Goal: Find contact information: Find contact information

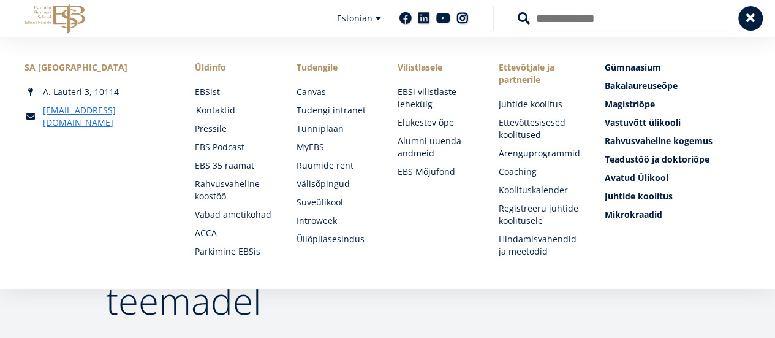
click at [208, 111] on link "Kontaktid" at bounding box center [234, 110] width 77 height 12
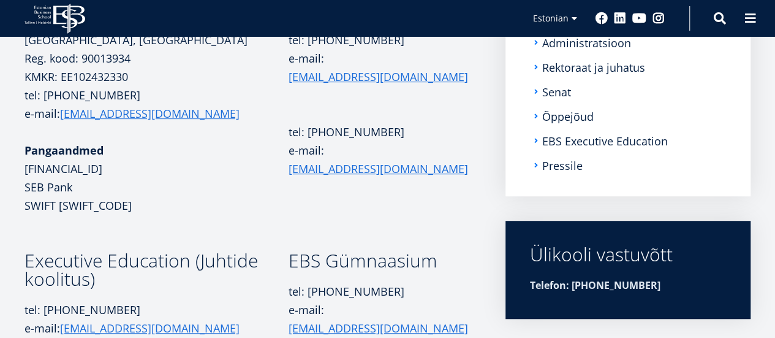
scroll to position [241, 0]
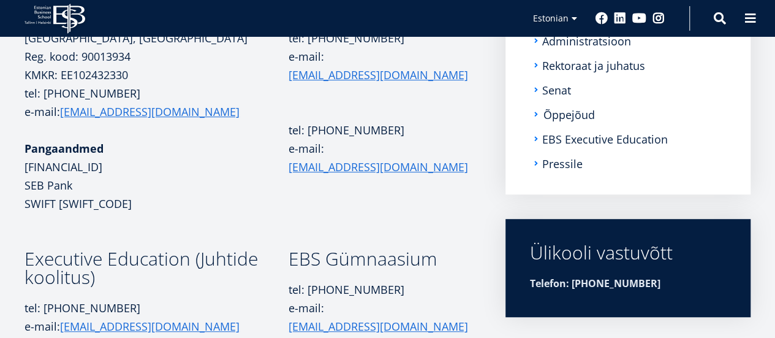
click at [558, 110] on link "Õppejõud" at bounding box center [569, 114] width 51 height 12
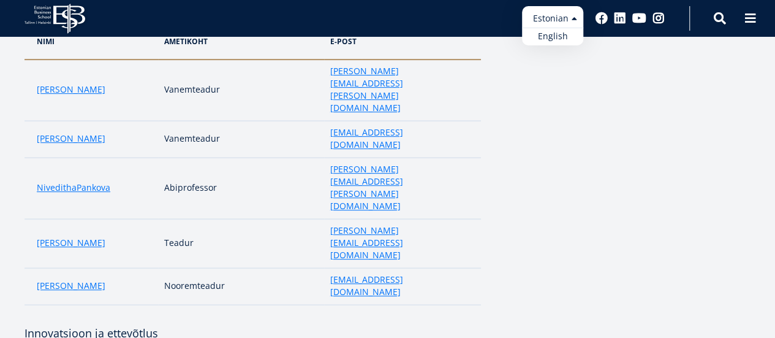
scroll to position [2493, 0]
